Goal: Information Seeking & Learning: Learn about a topic

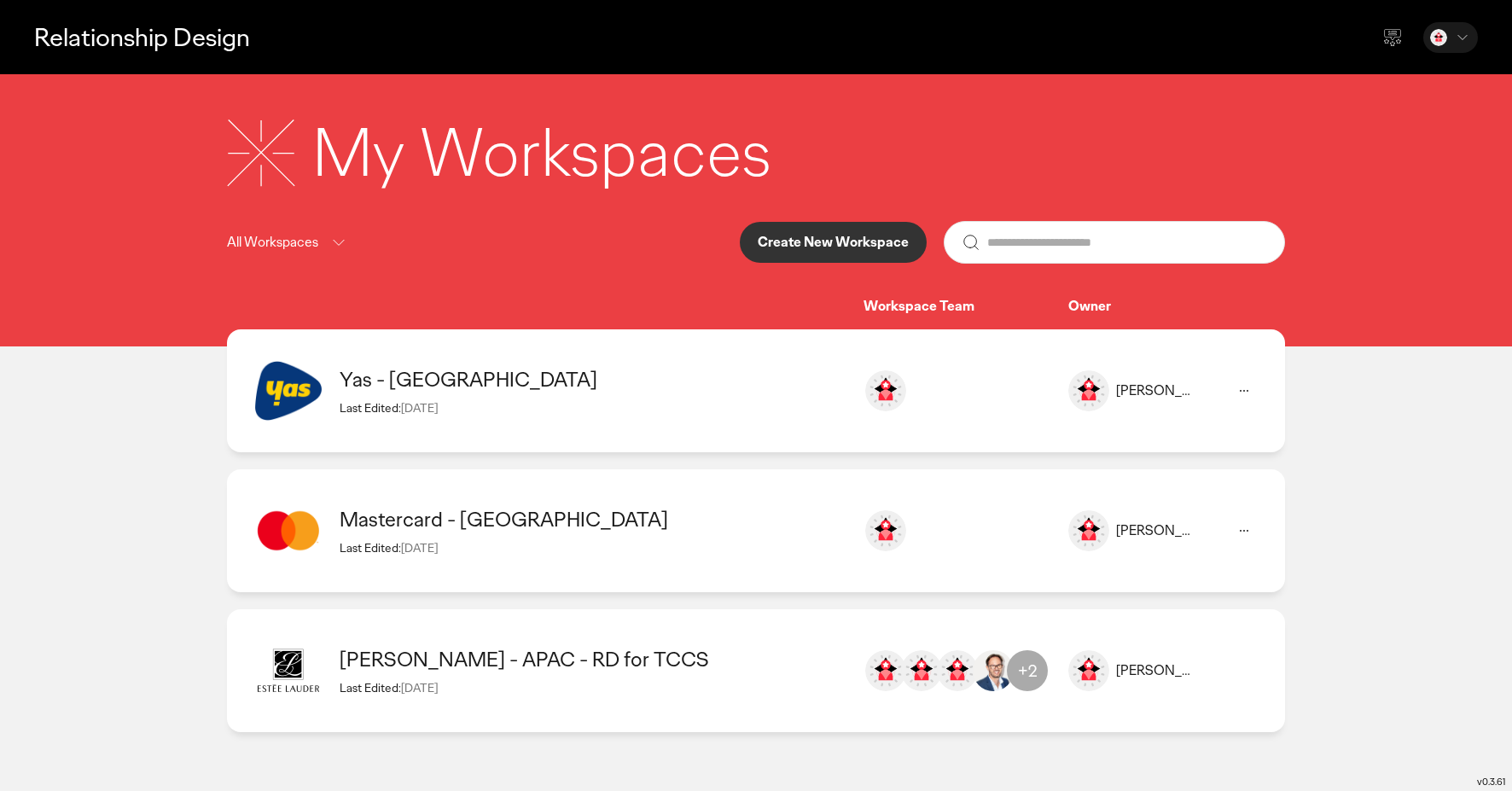
click at [410, 379] on div "Yas - [GEOGRAPHIC_DATA]" at bounding box center [593, 379] width 507 height 27
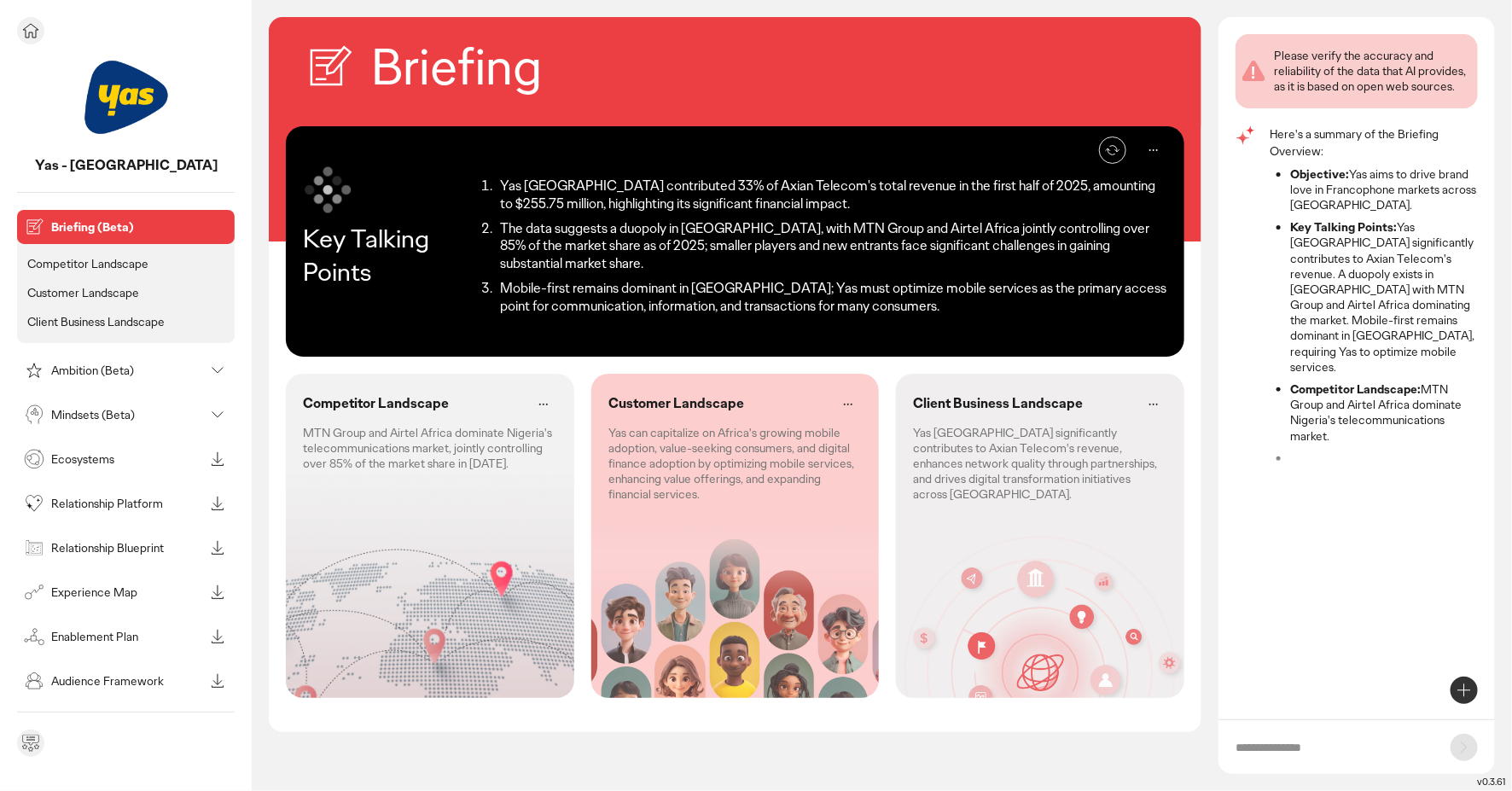
click at [105, 260] on p "Competitor Landscape" at bounding box center [88, 263] width 121 height 15
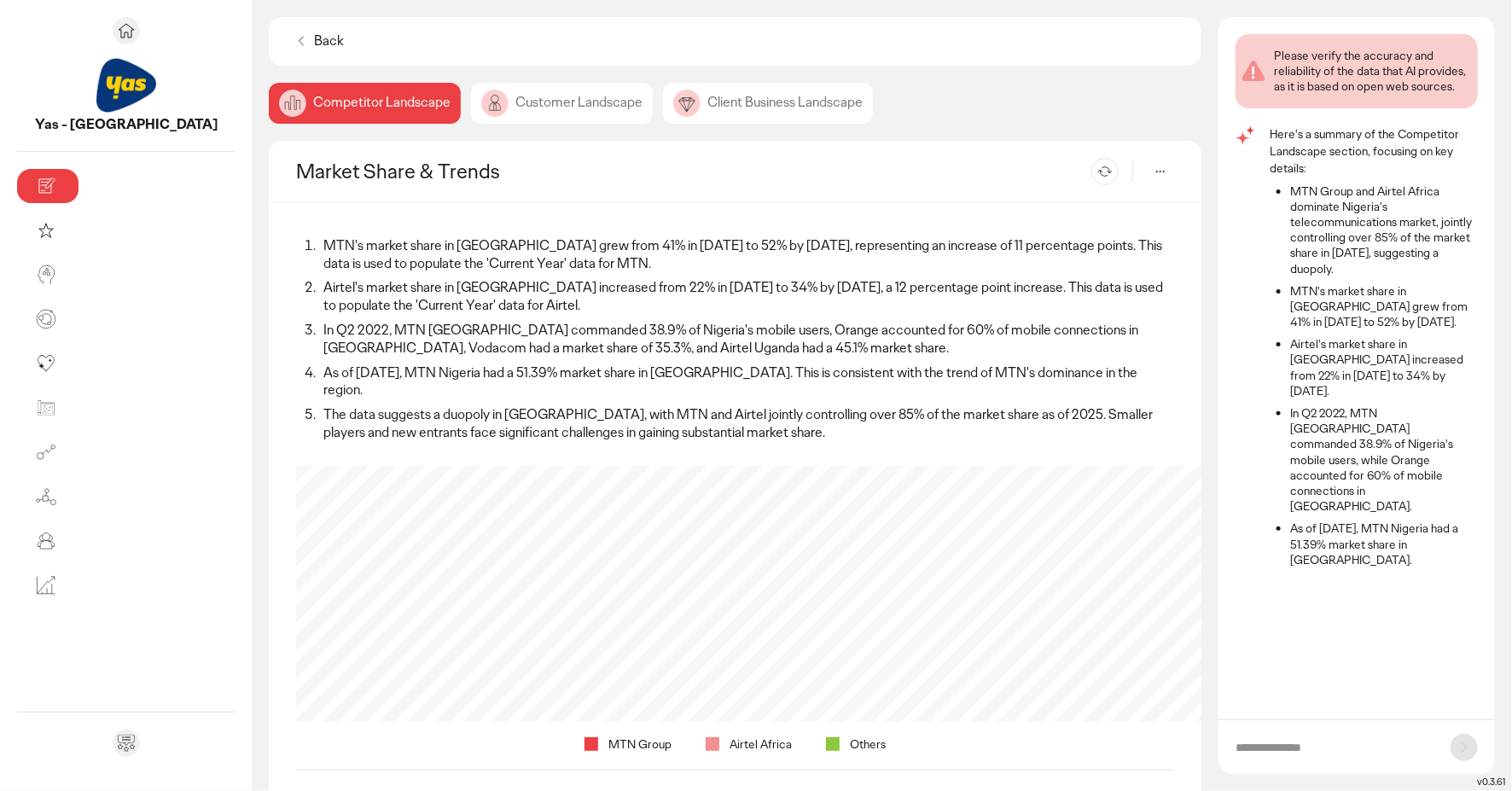
click at [471, 102] on div "Customer Landscape" at bounding box center [562, 102] width 182 height 41
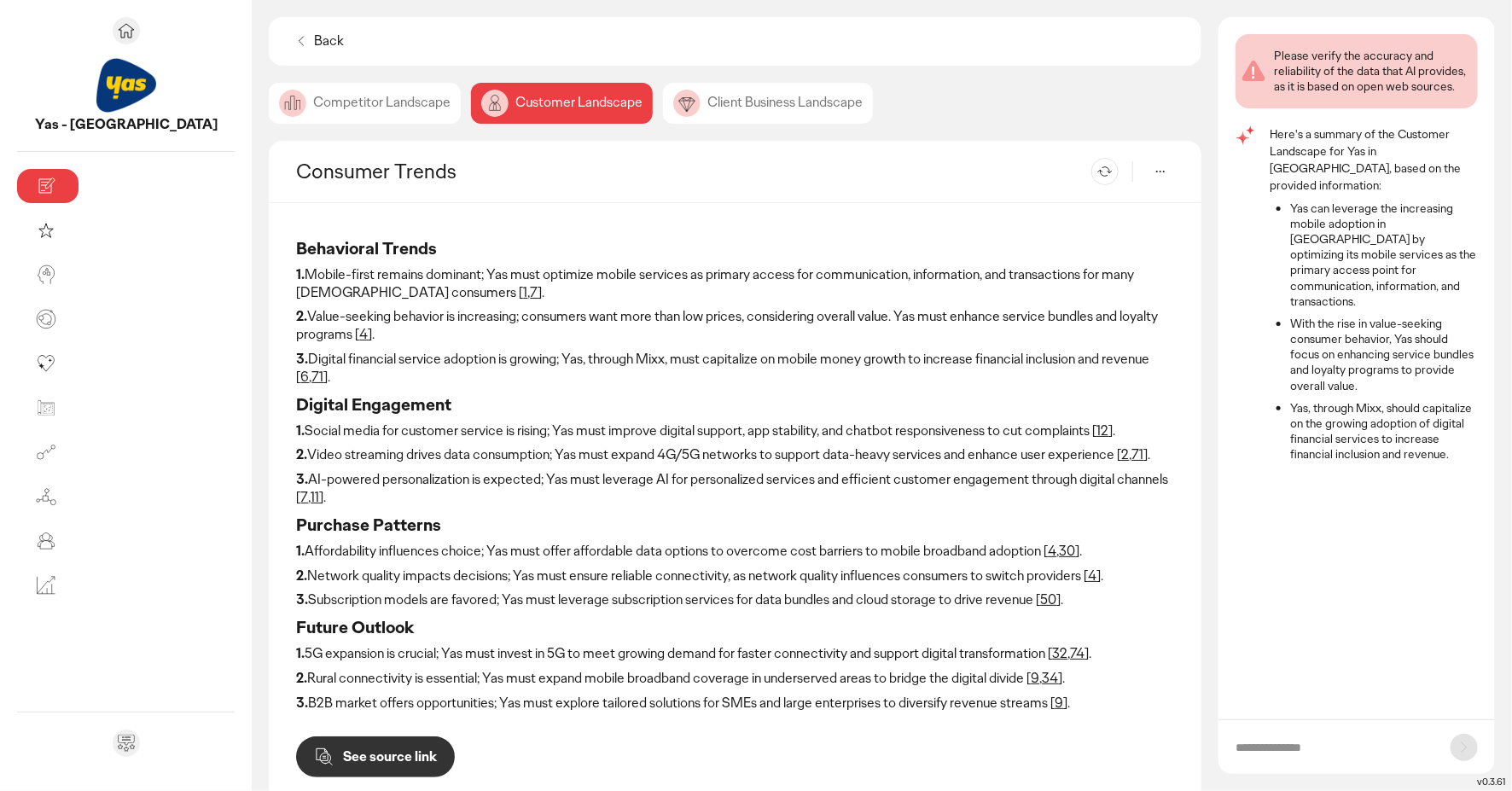
click at [663, 108] on div "Client Business Landscape" at bounding box center [767, 102] width 210 height 41
